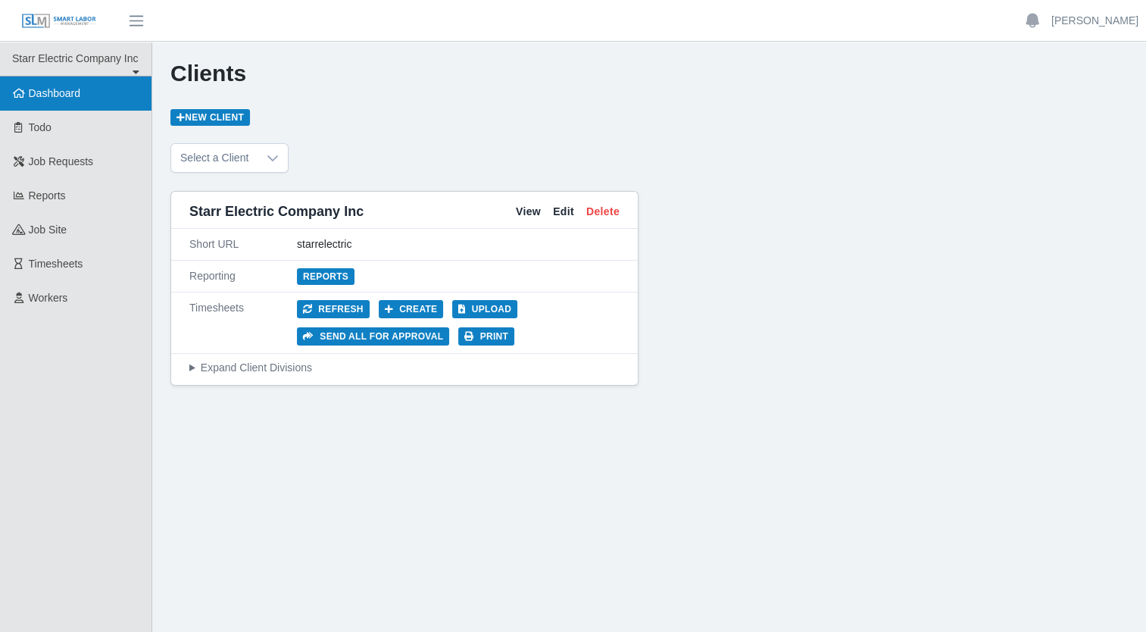
click at [55, 94] on span "Dashboard" at bounding box center [55, 93] width 52 height 12
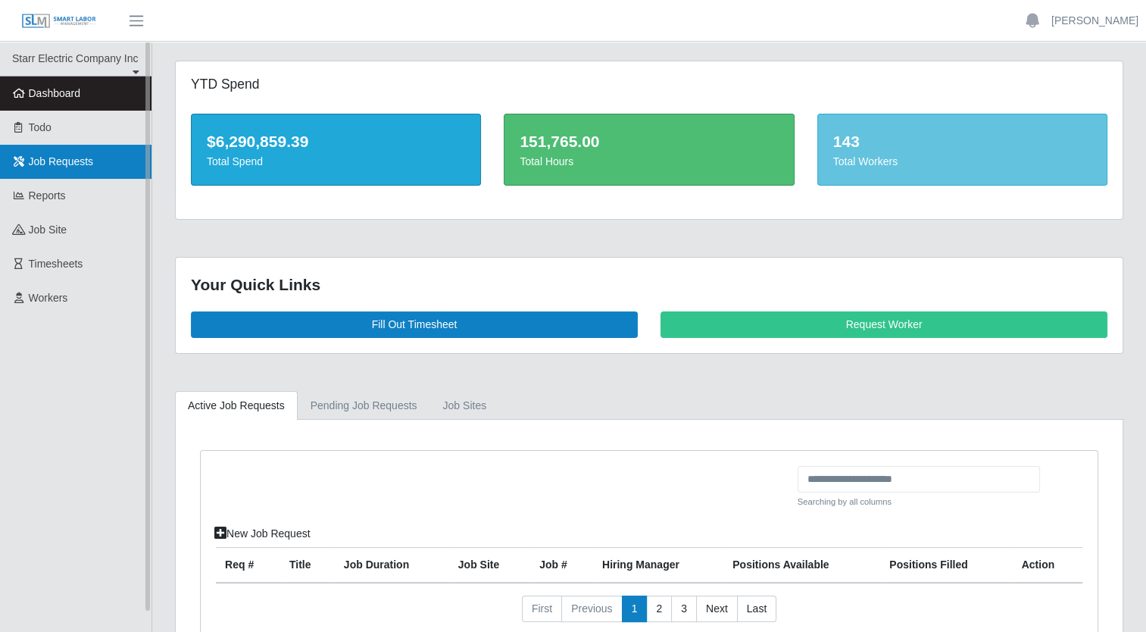
click at [79, 156] on span "Job Requests" at bounding box center [61, 161] width 65 height 12
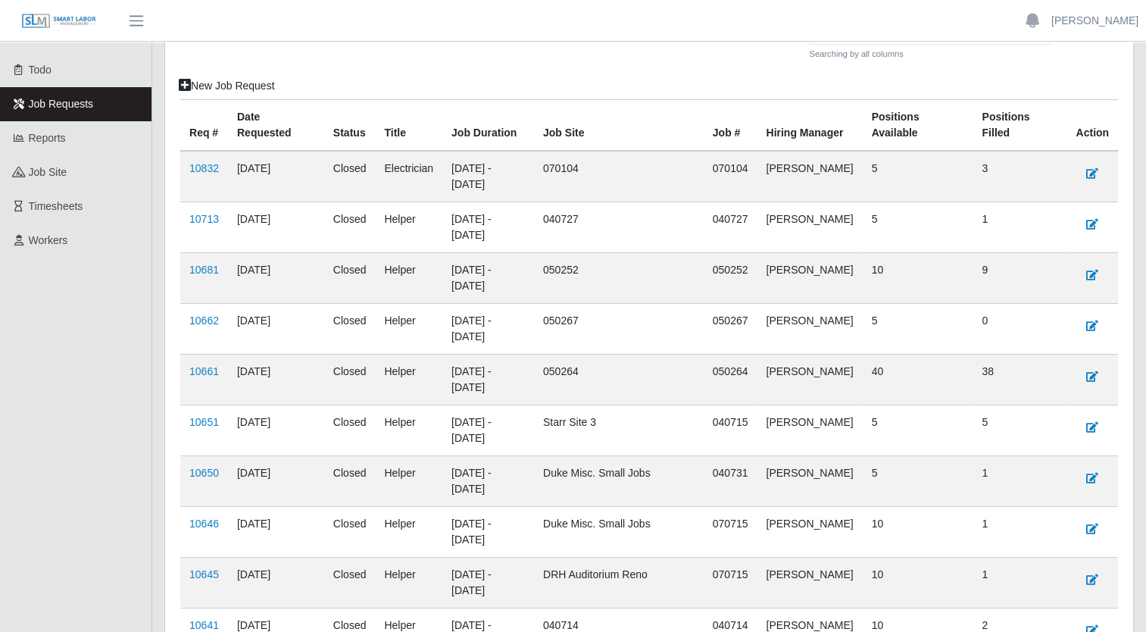
scroll to position [60, 0]
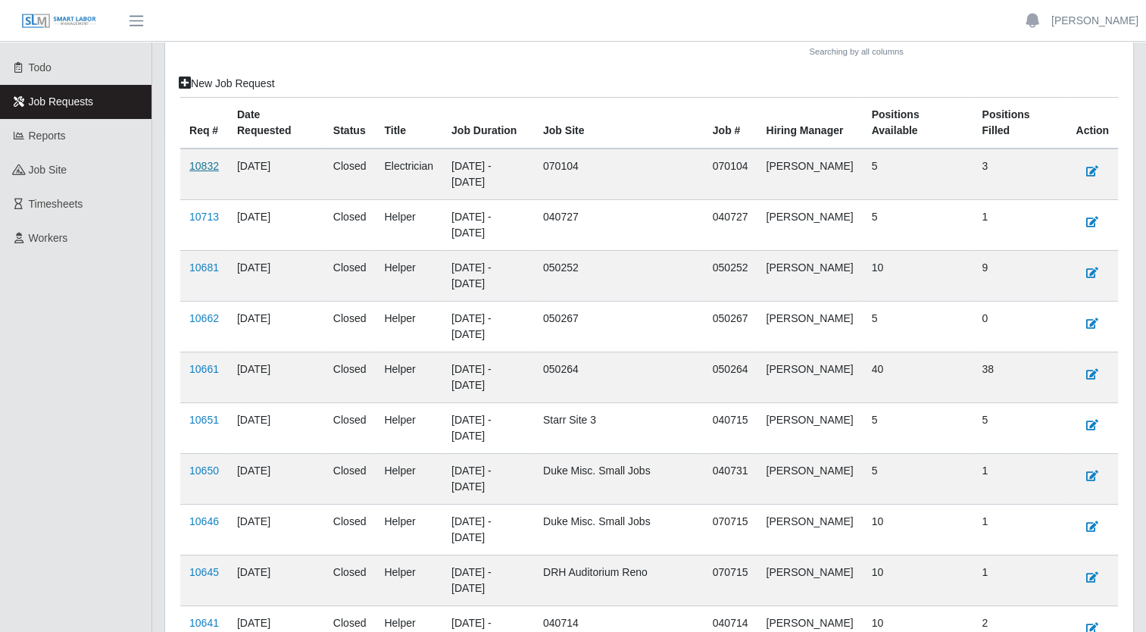
click at [205, 165] on link "10832" at bounding box center [204, 166] width 30 height 12
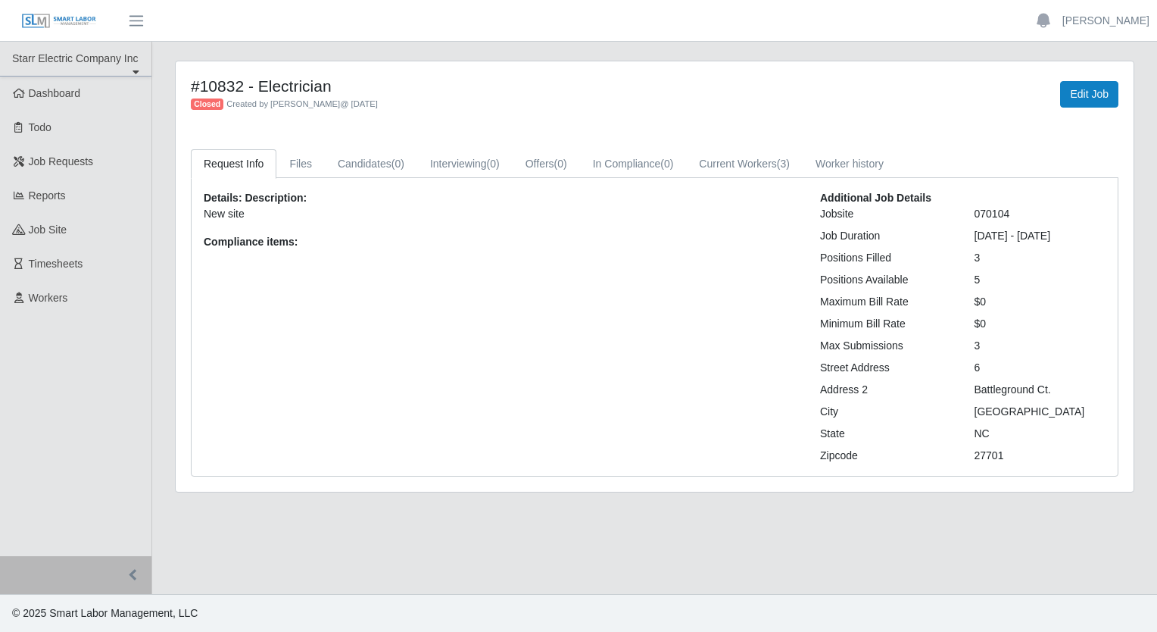
click at [92, 383] on ul "Starr Electric Company Inc Starr Electric Company Inc Dashboard Todo Job Reques…" at bounding box center [75, 299] width 151 height 514
